Goal: Check status: Check status

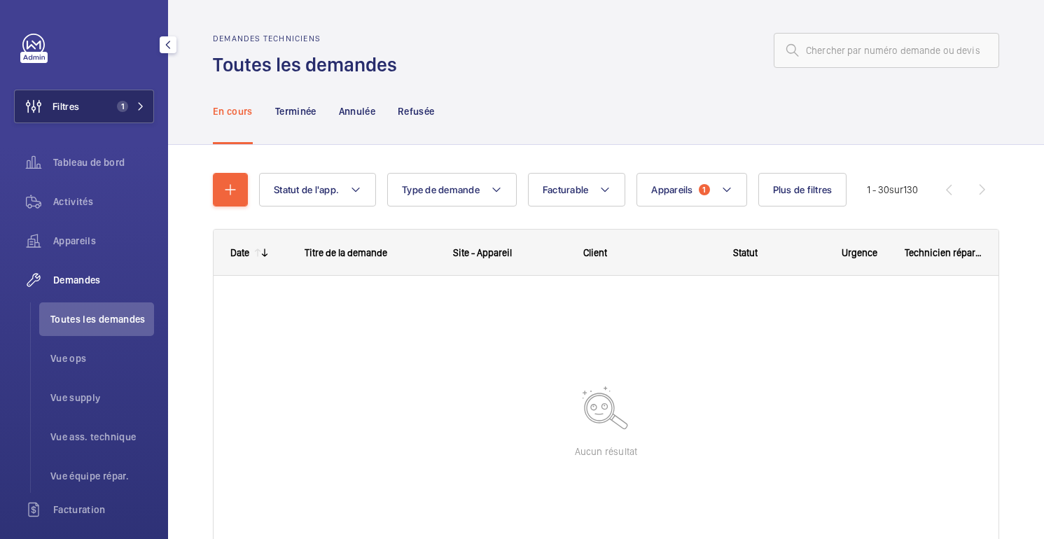
click at [93, 94] on button "Filtres 1" at bounding box center [84, 107] width 140 height 34
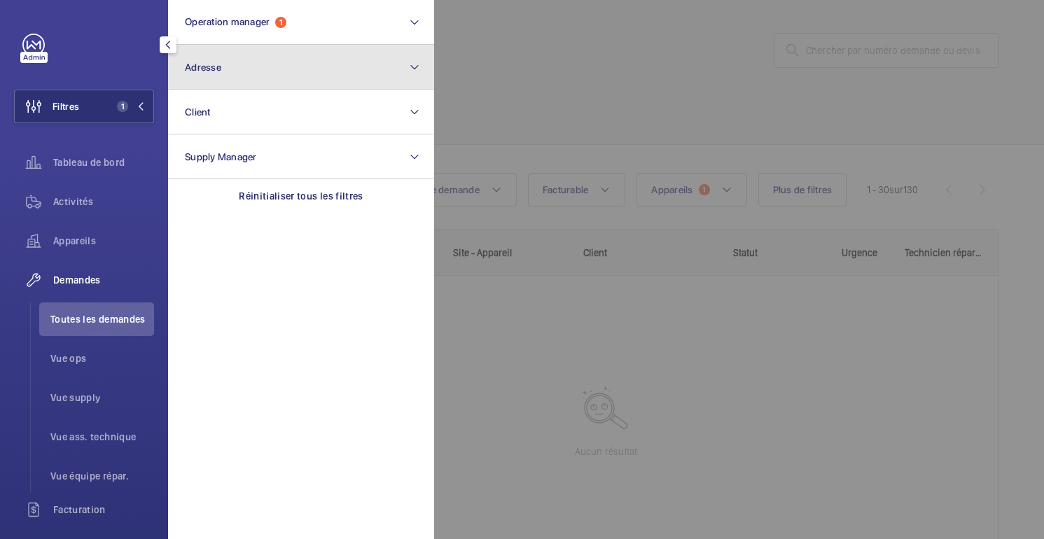
click at [263, 64] on button "Adresse" at bounding box center [301, 67] width 266 height 45
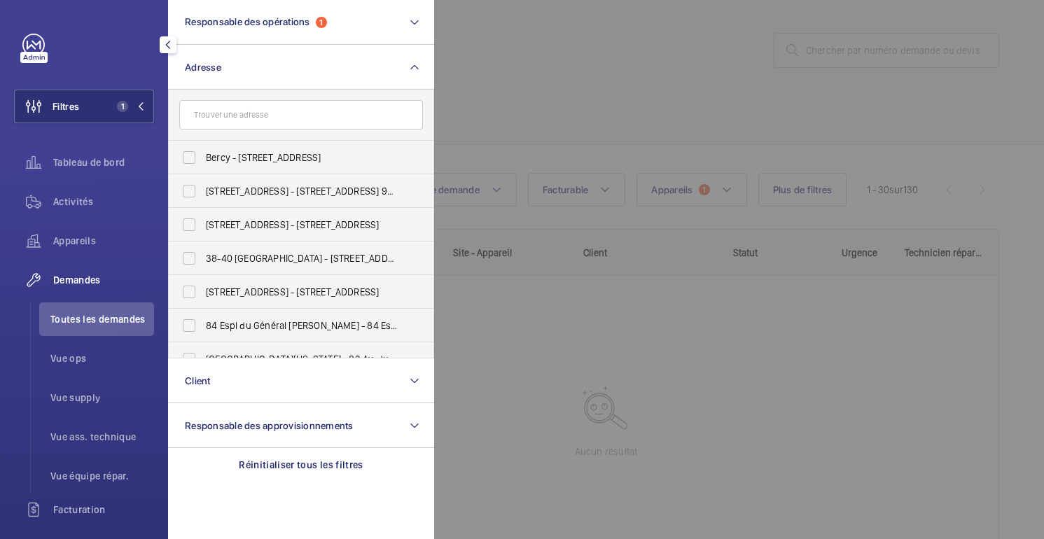
click at [303, 122] on input "text" at bounding box center [301, 114] width 244 height 29
type input "4"
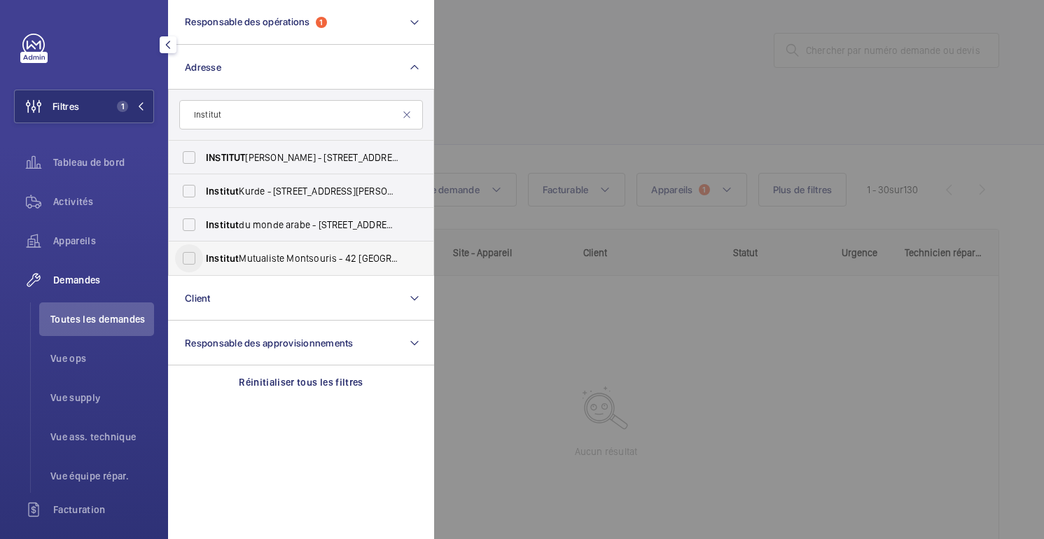
type input "Institut"
click at [202, 256] on input "Institut Mutualiste Montsouris - 42 [GEOGRAPHIC_DATA]" at bounding box center [189, 258] width 28 height 28
checkbox input "true"
click at [624, 105] on div at bounding box center [956, 269] width 1044 height 539
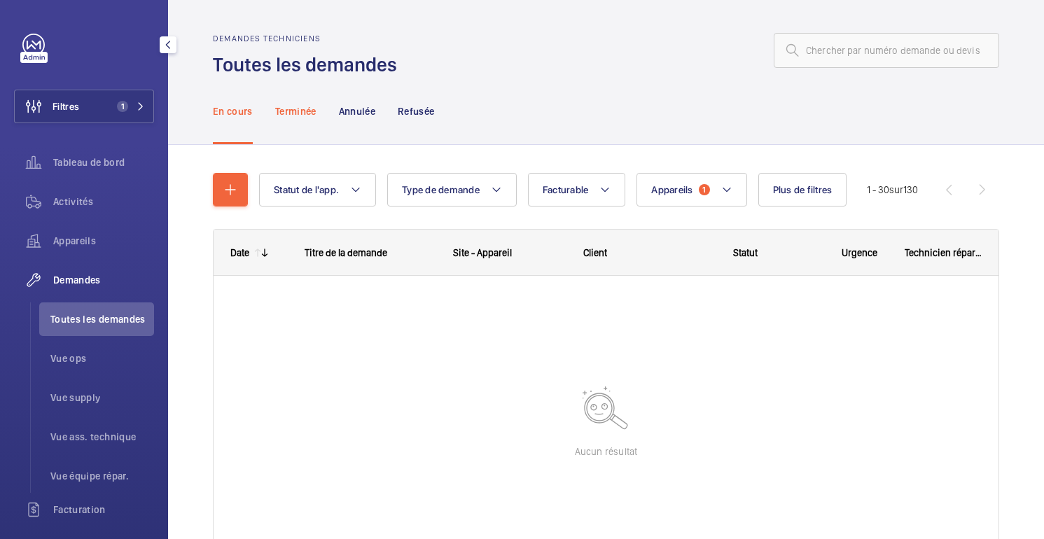
click at [303, 119] on div "Terminée" at bounding box center [295, 111] width 41 height 66
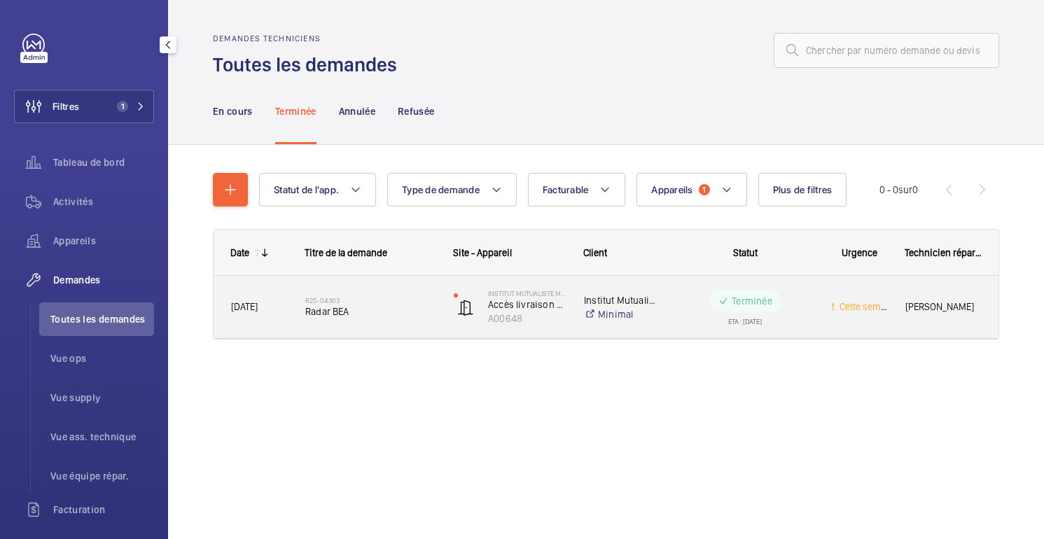
click at [801, 309] on wm-front-pills-cell "Terminée ETA : [DATE]" at bounding box center [745, 307] width 136 height 35
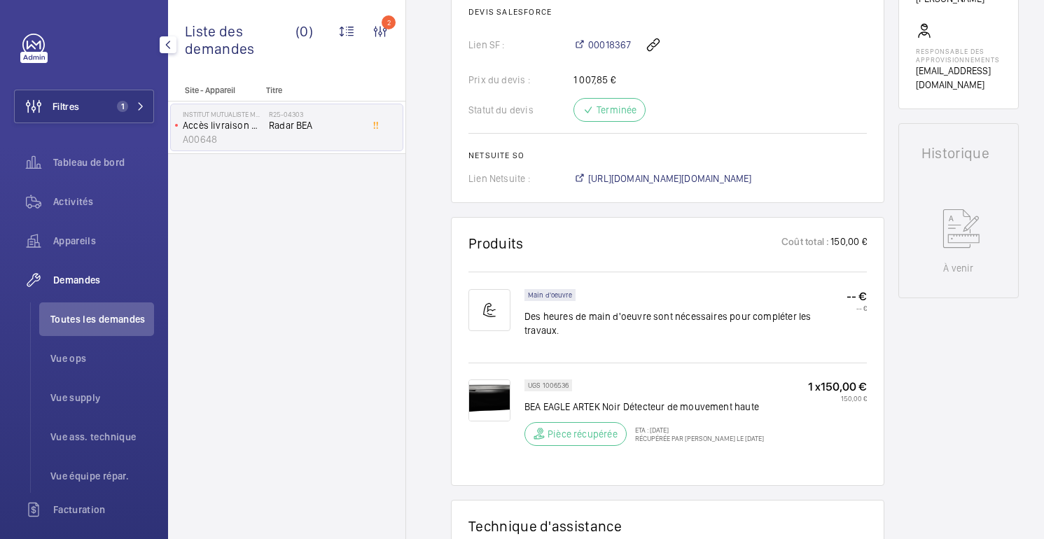
scroll to position [608, 0]
click at [486, 388] on img at bounding box center [489, 400] width 42 height 42
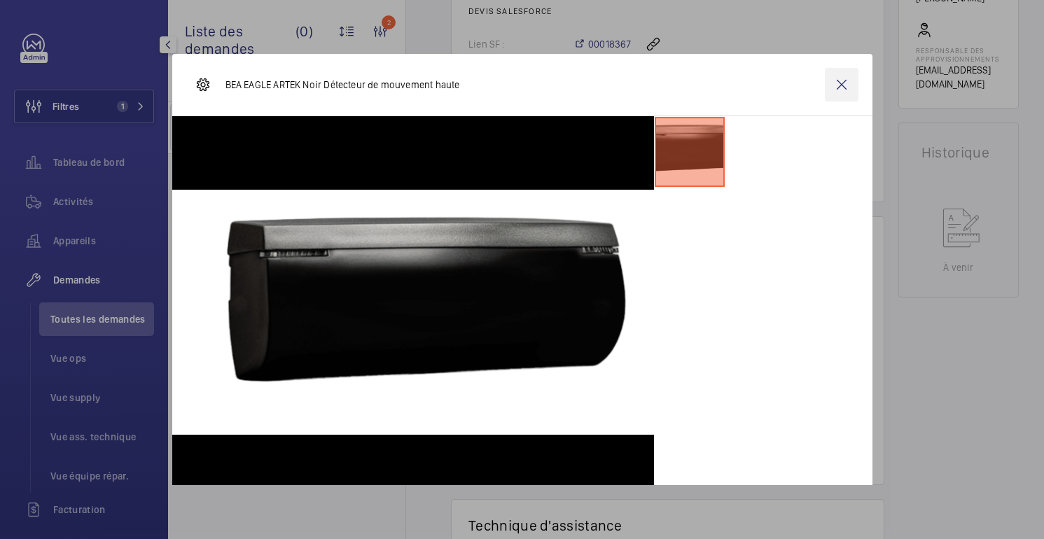
click at [843, 81] on wm-front-icon-button at bounding box center [842, 85] width 34 height 34
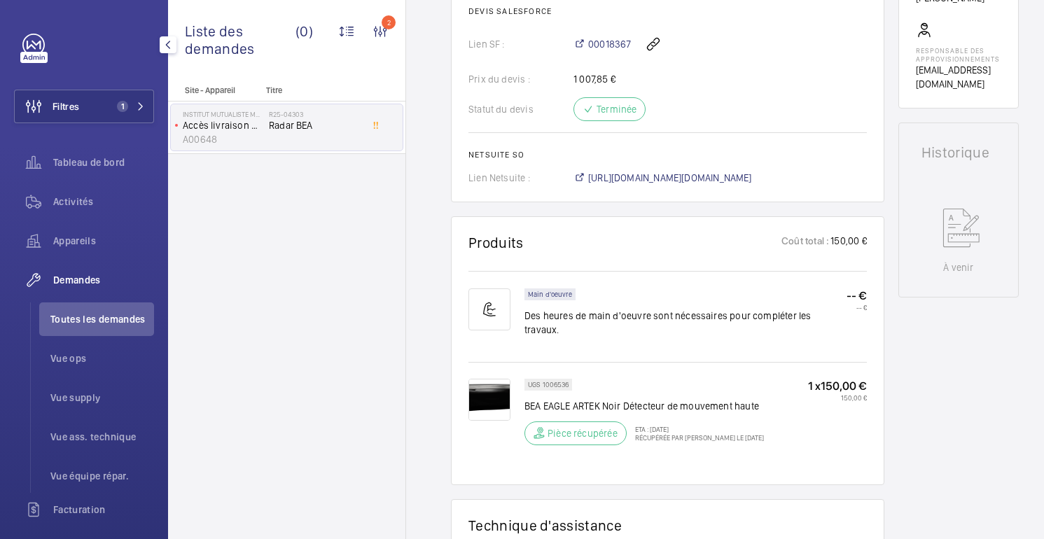
scroll to position [0, 0]
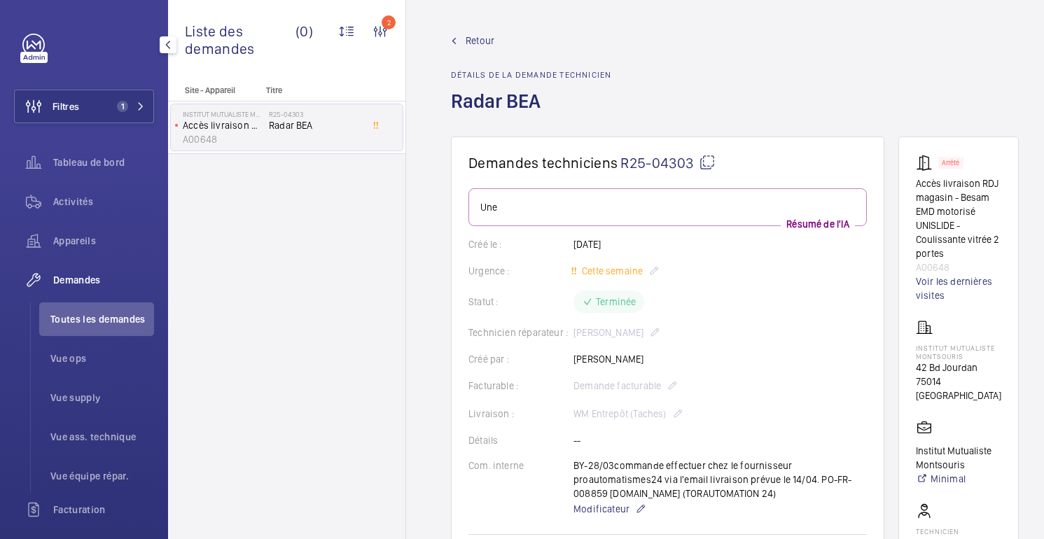
click at [708, 164] on mat-icon at bounding box center [707, 162] width 17 height 17
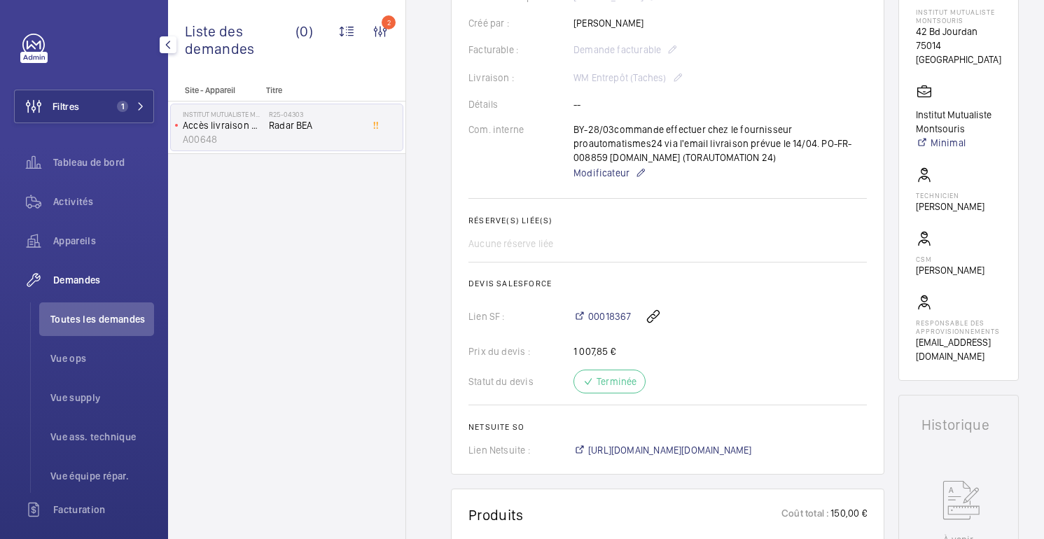
scroll to position [332, 0]
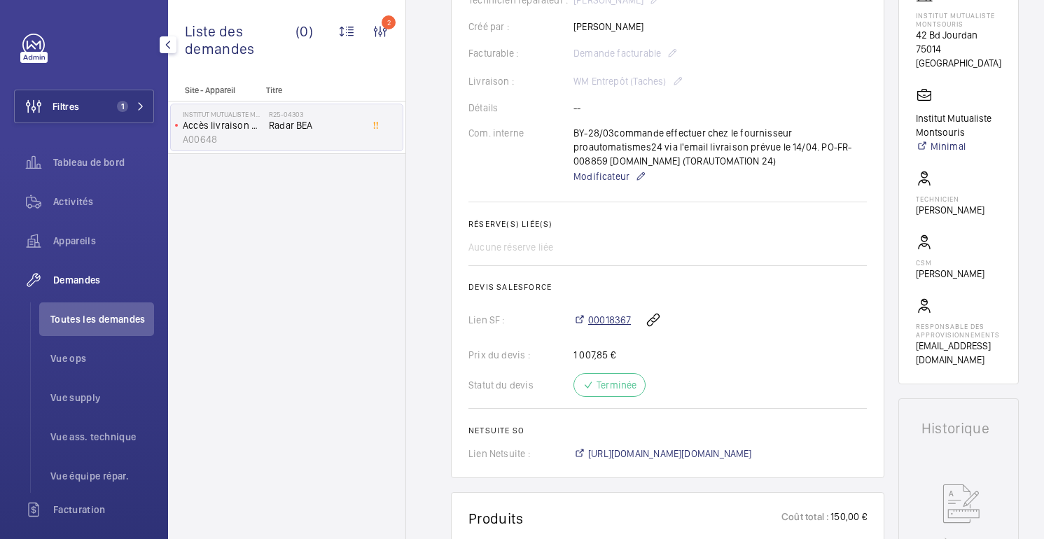
click at [615, 325] on font "00018367" at bounding box center [609, 319] width 43 height 11
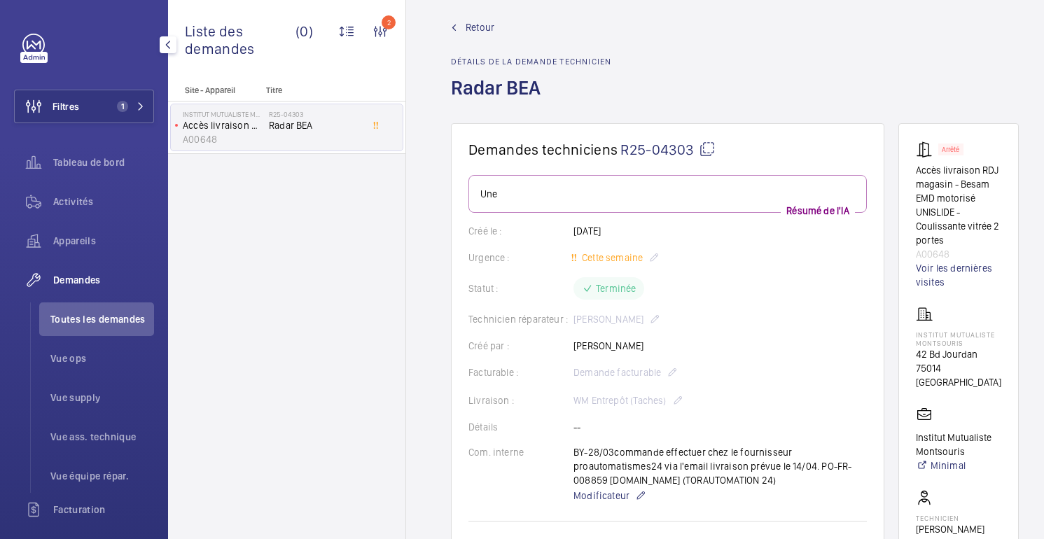
scroll to position [0, 0]
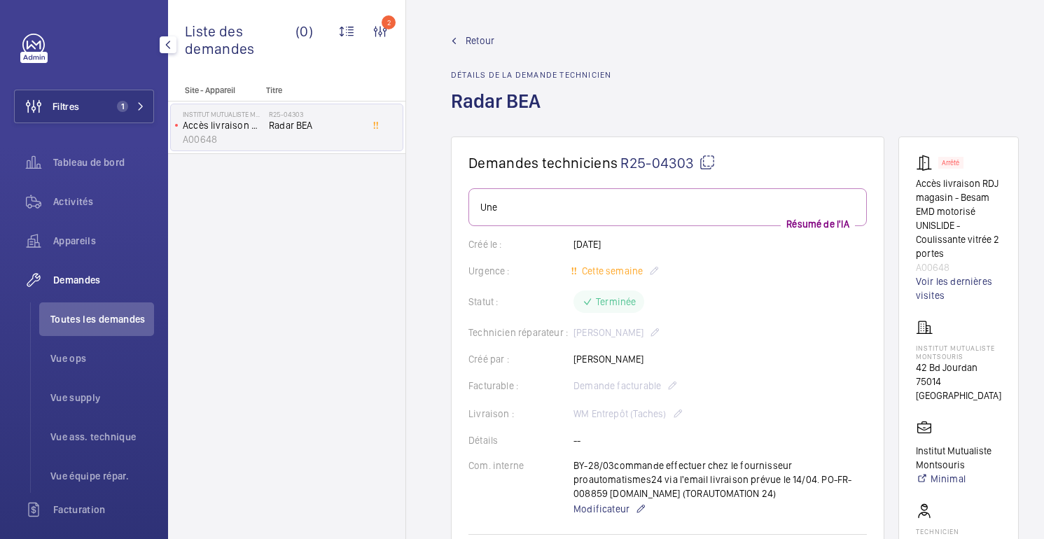
click at [482, 39] on font "Retour" at bounding box center [479, 40] width 29 height 11
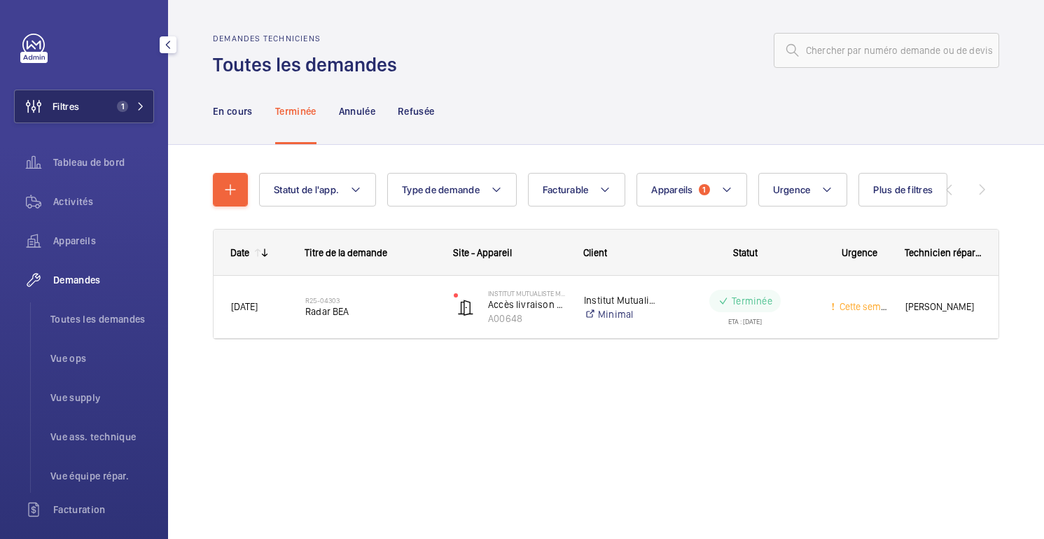
click at [109, 100] on button "Filtres 1" at bounding box center [84, 107] width 140 height 34
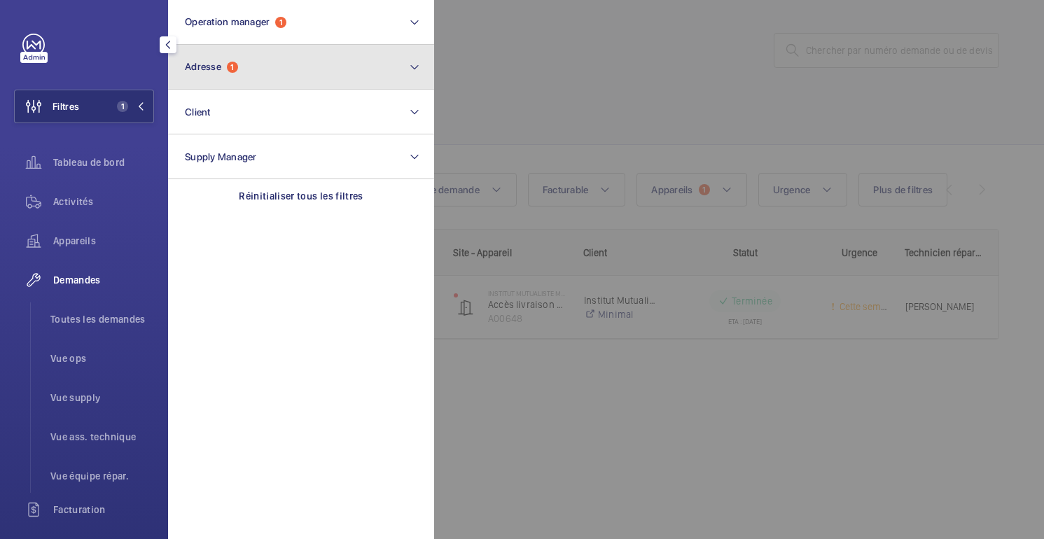
click at [236, 68] on span "1" at bounding box center [232, 67] width 11 height 11
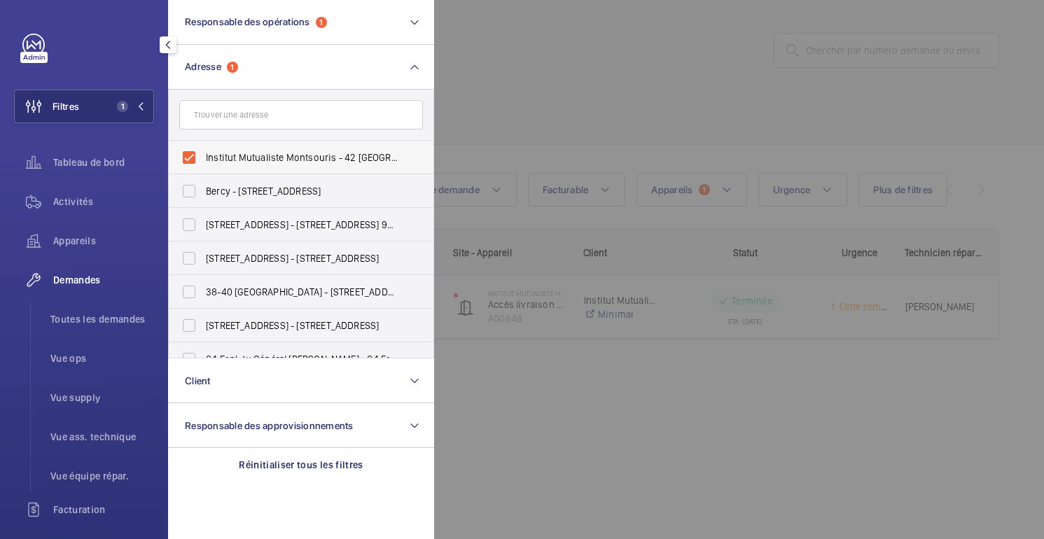
click at [222, 147] on label "Institut Mutualiste Montsouris - 42 [GEOGRAPHIC_DATA]" at bounding box center [291, 158] width 244 height 34
click at [203, 147] on input "Institut Mutualiste Montsouris - 42 [GEOGRAPHIC_DATA]" at bounding box center [189, 157] width 28 height 28
checkbox input "false"
click at [587, 15] on div at bounding box center [956, 269] width 1044 height 539
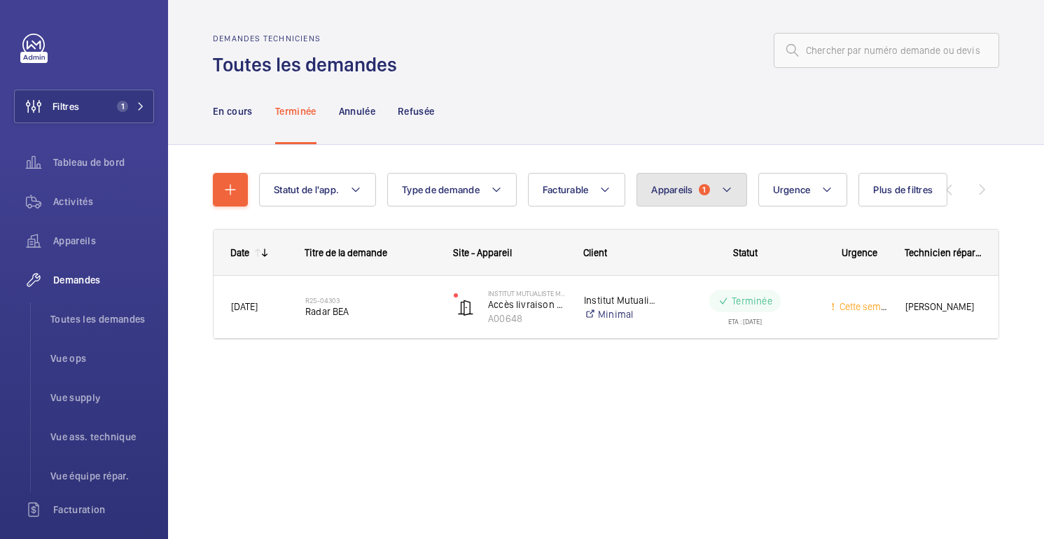
click at [669, 189] on font "Appareils" at bounding box center [671, 189] width 41 height 11
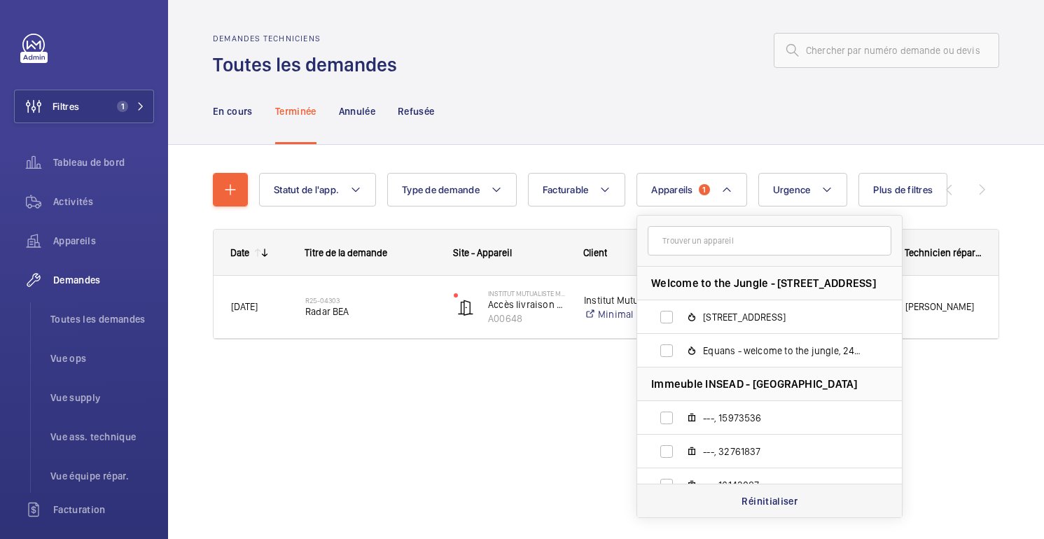
click at [728, 506] on div "Réinitialiser" at bounding box center [769, 501] width 265 height 34
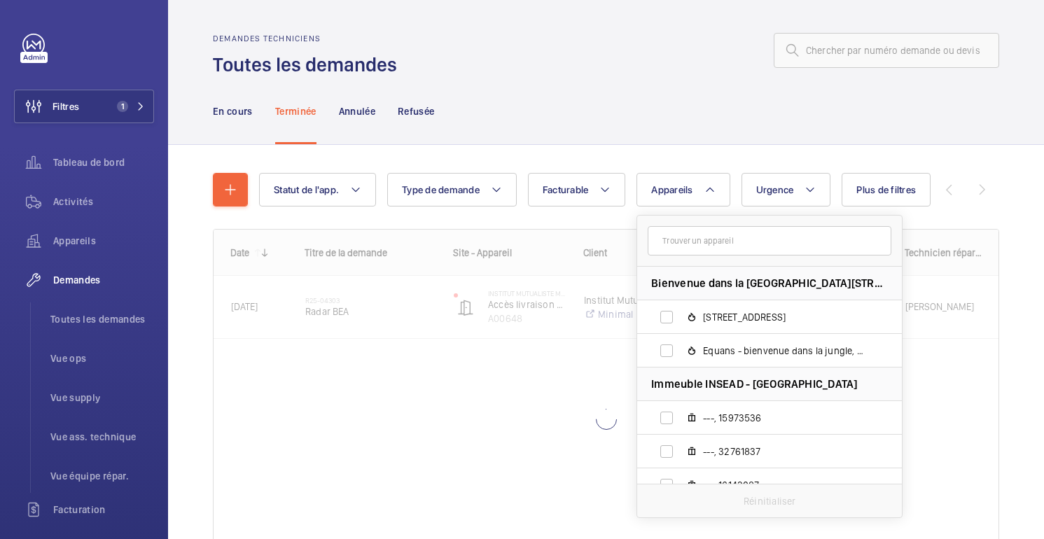
click at [643, 111] on div "En cours Terminée Annulée Refusée" at bounding box center [606, 111] width 786 height 66
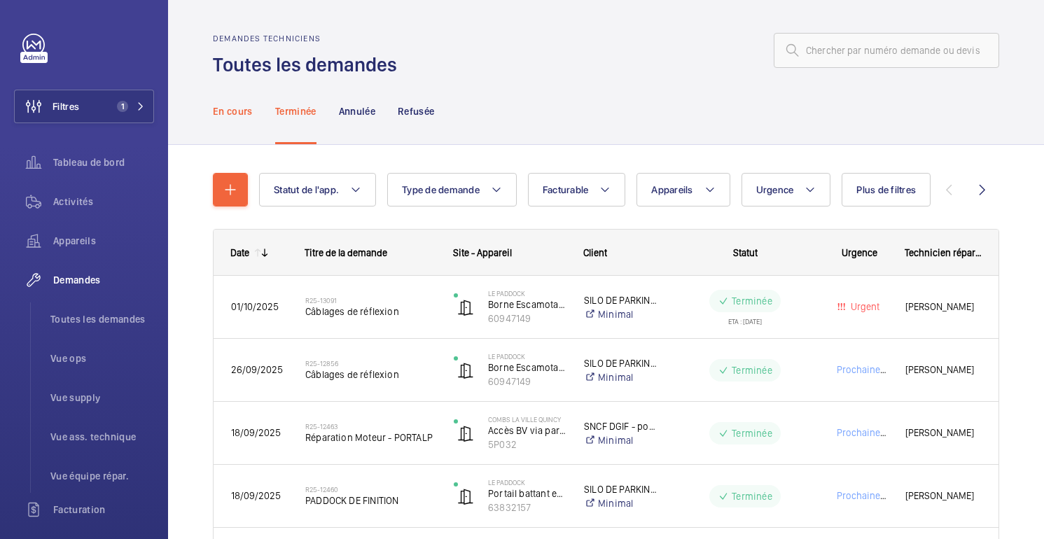
click at [224, 118] on p "En cours" at bounding box center [233, 111] width 40 height 14
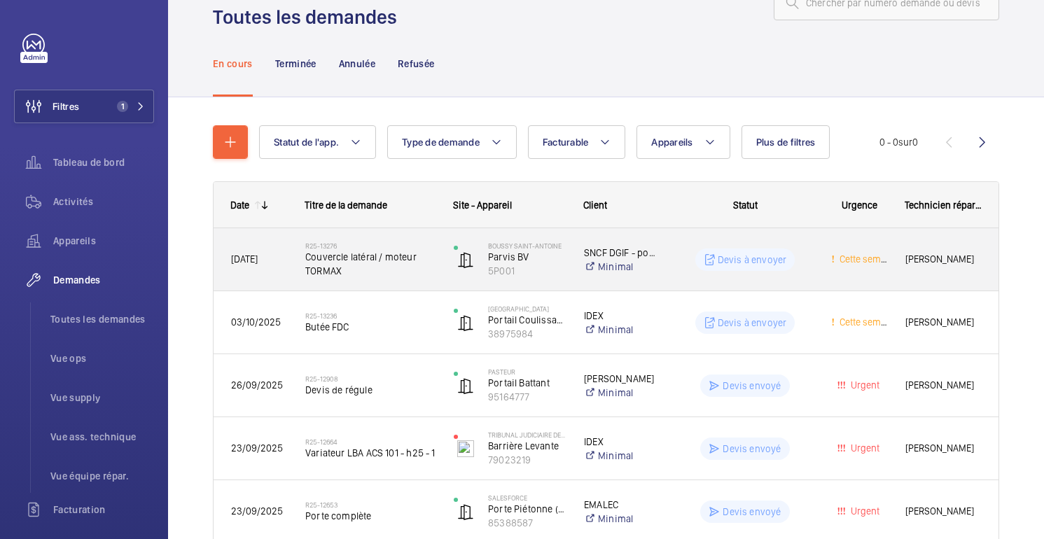
scroll to position [61, 0]
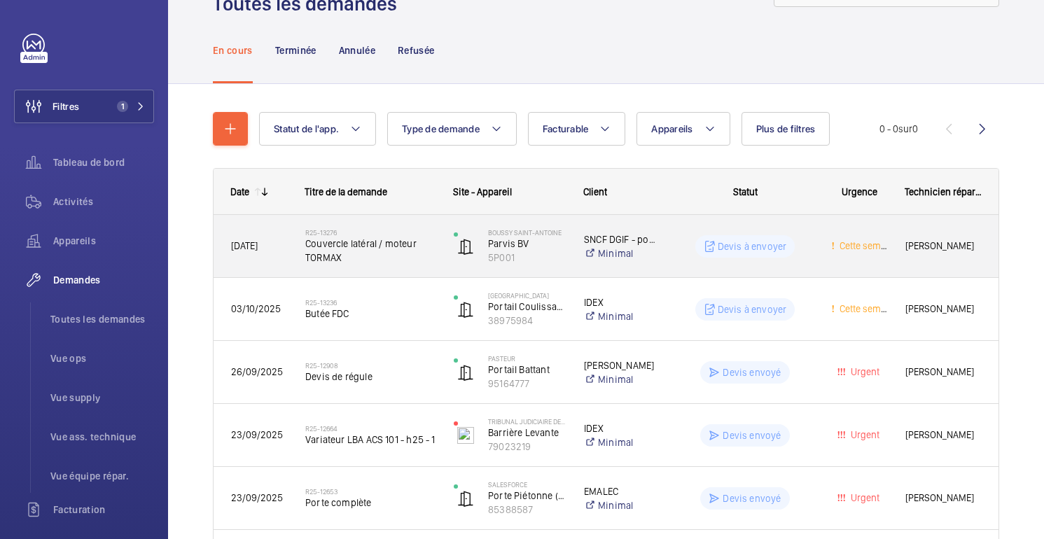
click at [799, 232] on div "Devis à envoyer" at bounding box center [736, 246] width 153 height 50
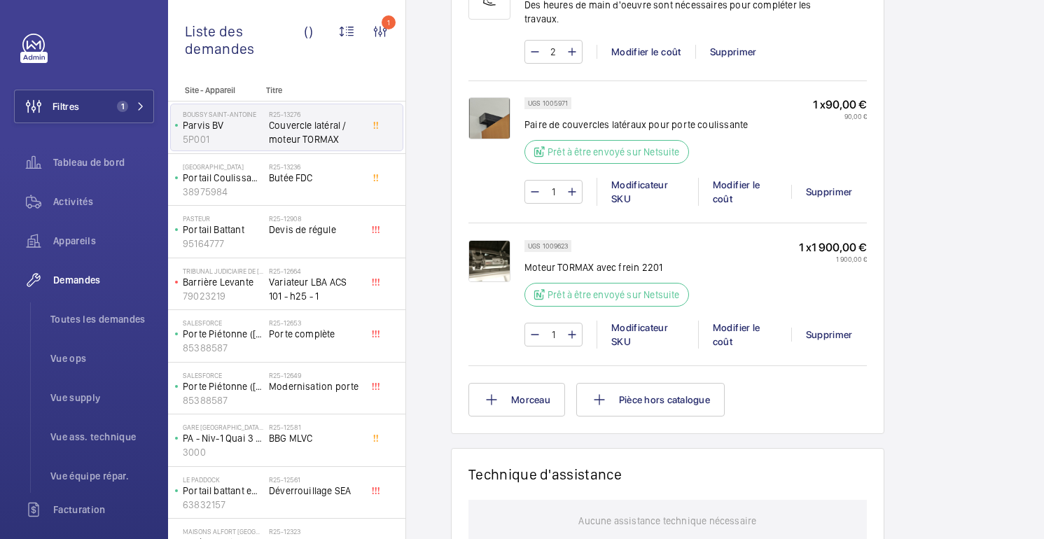
scroll to position [984, 0]
click at [484, 244] on img at bounding box center [489, 260] width 42 height 42
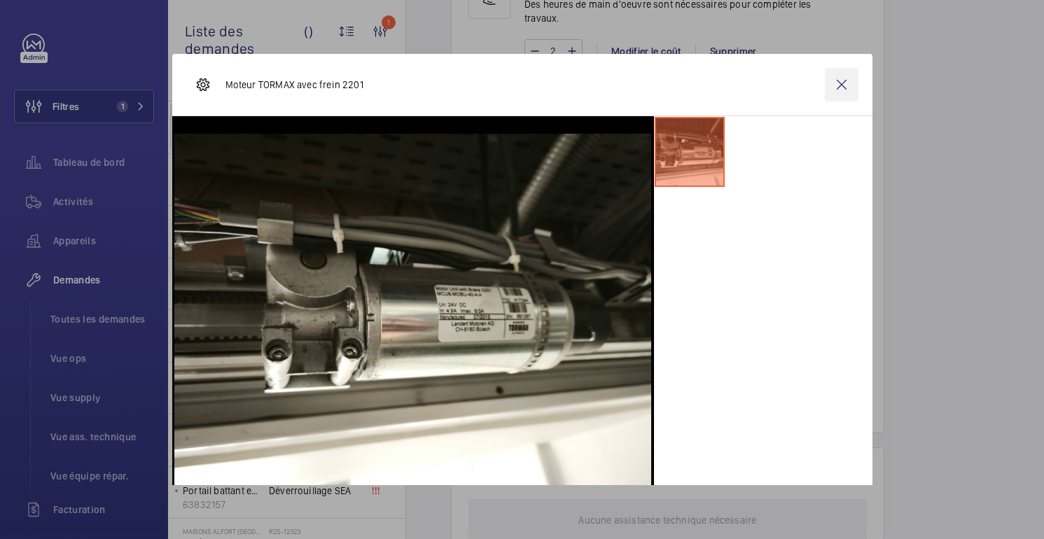
click at [845, 85] on wm-front-icon-button at bounding box center [842, 85] width 34 height 34
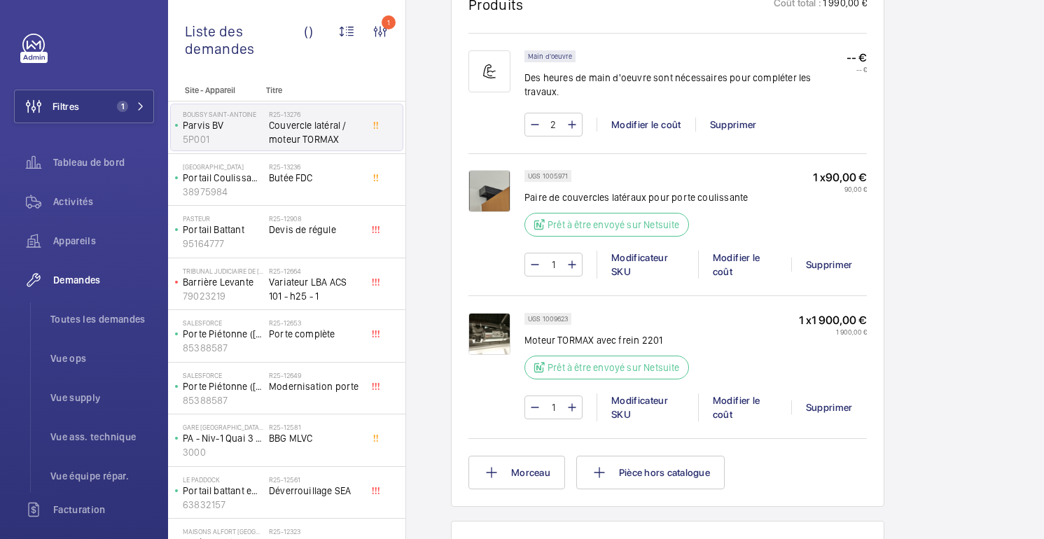
scroll to position [0, 0]
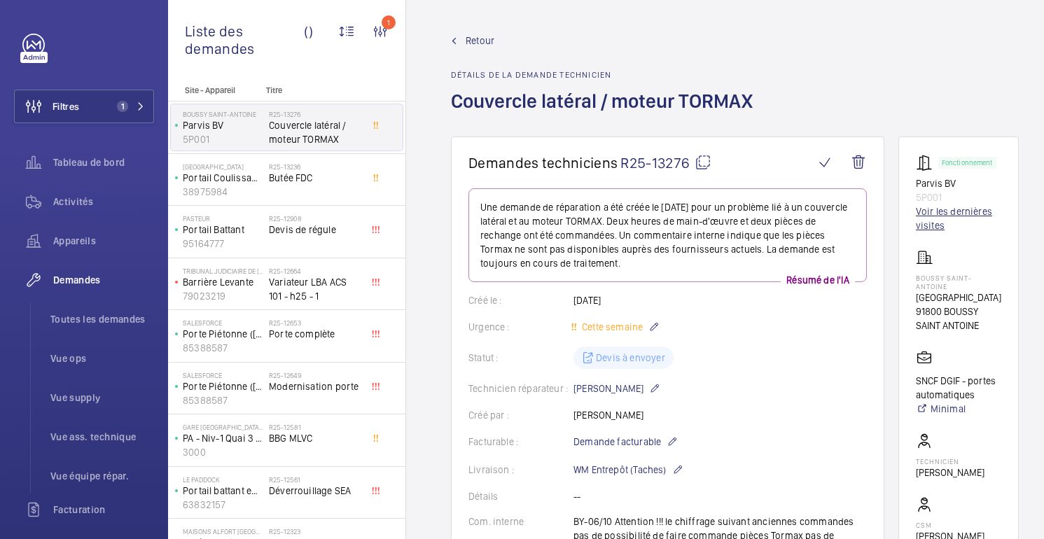
click at [943, 218] on font "Voir les dernières visites" at bounding box center [958, 218] width 85 height 28
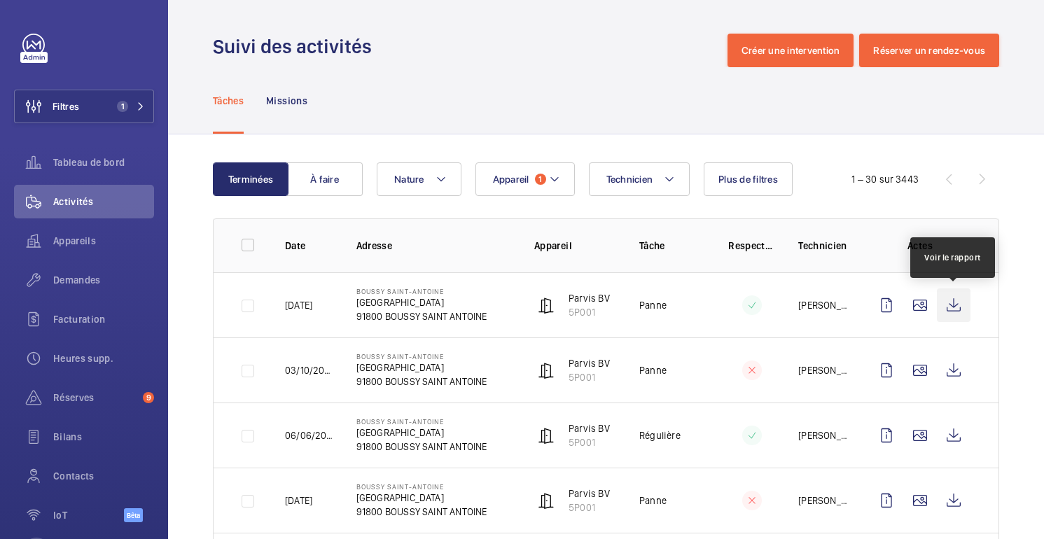
click at [959, 307] on wm-front-icon-button at bounding box center [954, 305] width 34 height 34
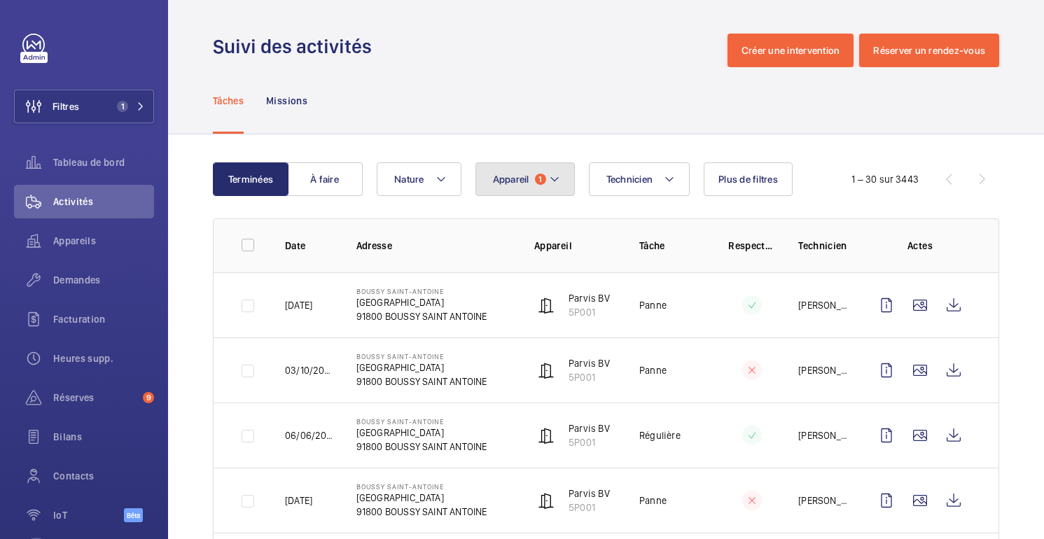
click at [536, 181] on span "1" at bounding box center [540, 179] width 11 height 11
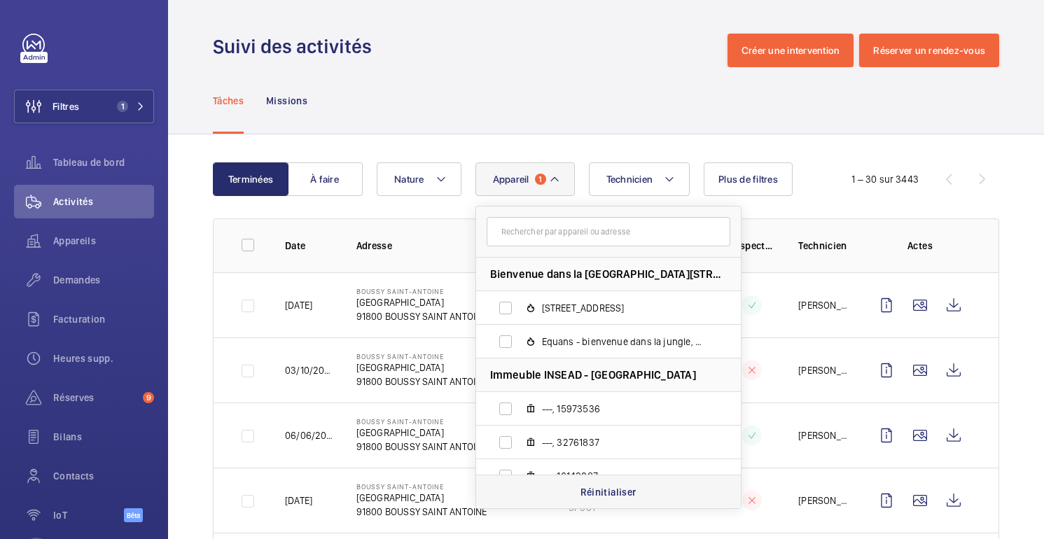
click at [580, 491] on p "Réinitialiser" at bounding box center [608, 492] width 56 height 14
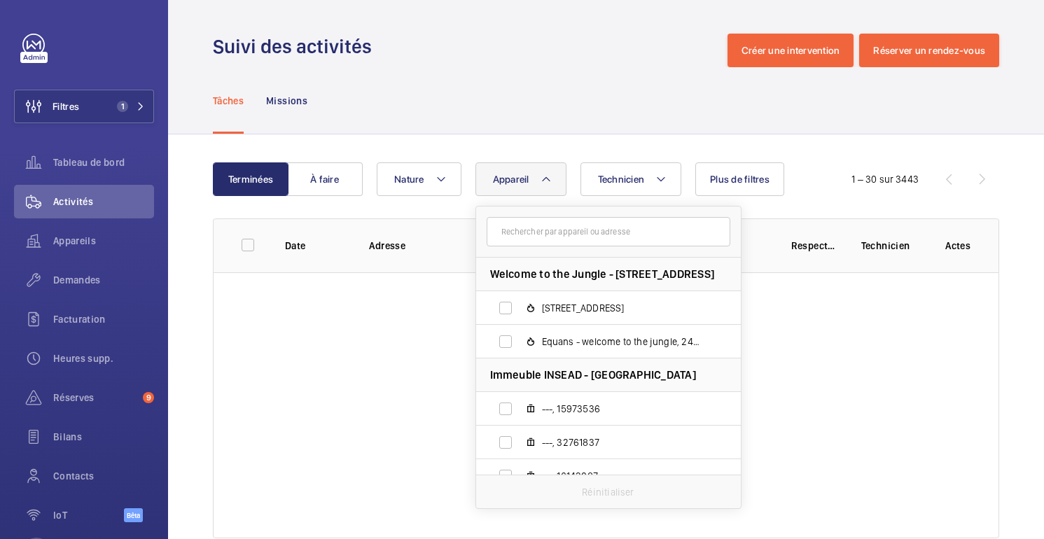
click at [559, 86] on div "Tâches Missions" at bounding box center [606, 100] width 786 height 66
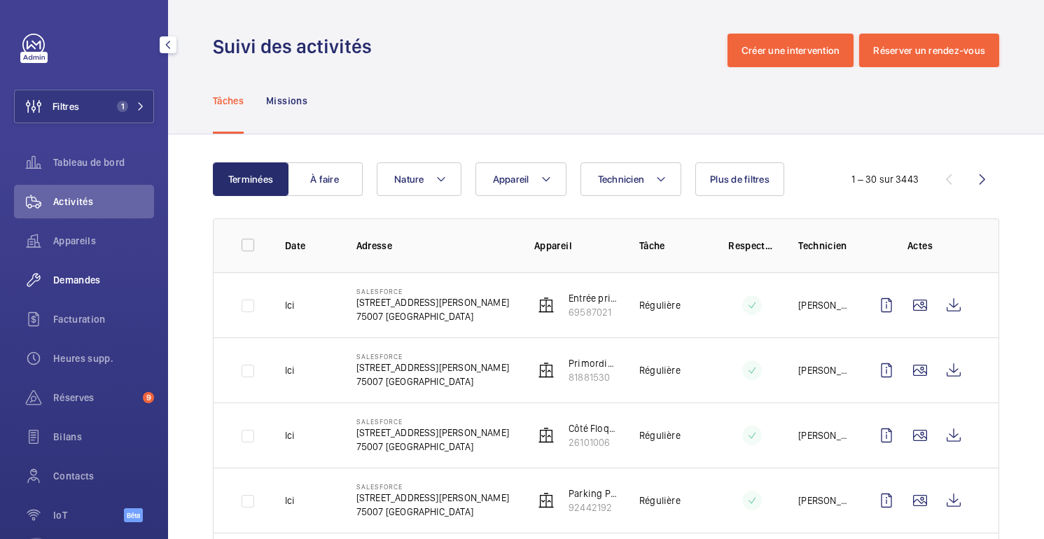
click at [94, 293] on div "Demandes" at bounding box center [84, 280] width 140 height 34
